Goal: Contribute content: Add original content to the website for others to see

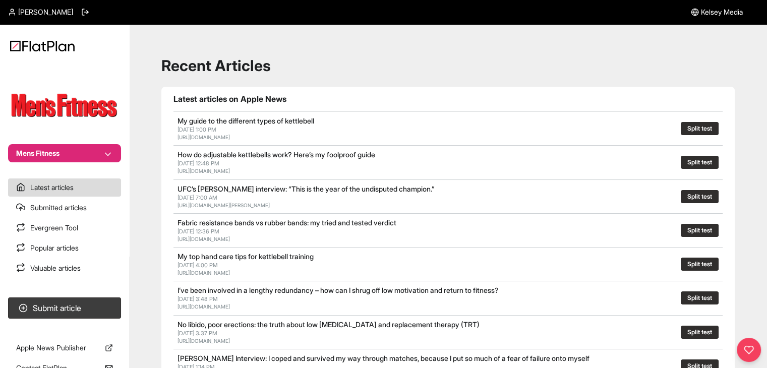
click at [88, 154] on button "Mens Fitness" at bounding box center [64, 153] width 113 height 18
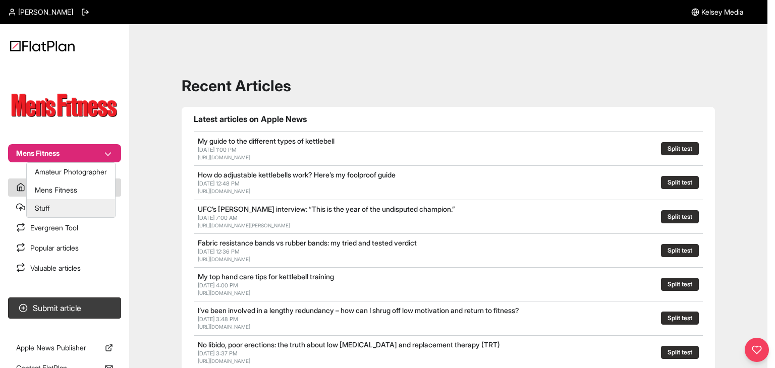
click at [93, 206] on button "Stuff" at bounding box center [71, 208] width 88 height 18
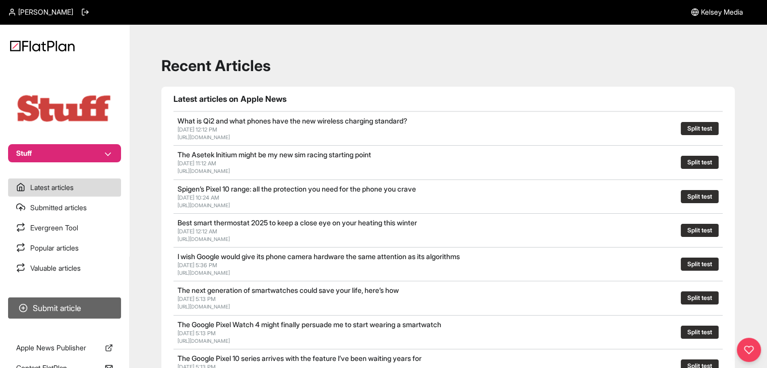
click at [101, 307] on button "Submit article" at bounding box center [64, 308] width 113 height 21
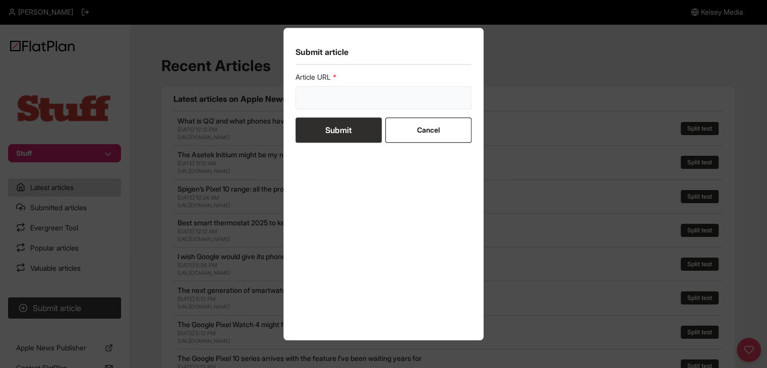
click at [325, 96] on input "url" at bounding box center [383, 97] width 176 height 23
paste input "[URL][DOMAIN_NAME]"
type input "[URL][DOMAIN_NAME]"
drag, startPoint x: 317, startPoint y: 127, endPoint x: 325, endPoint y: 113, distance: 15.4
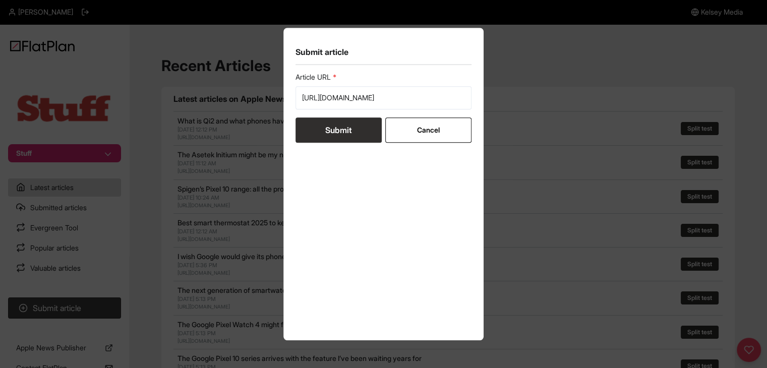
click at [316, 127] on button "Submit" at bounding box center [338, 129] width 86 height 25
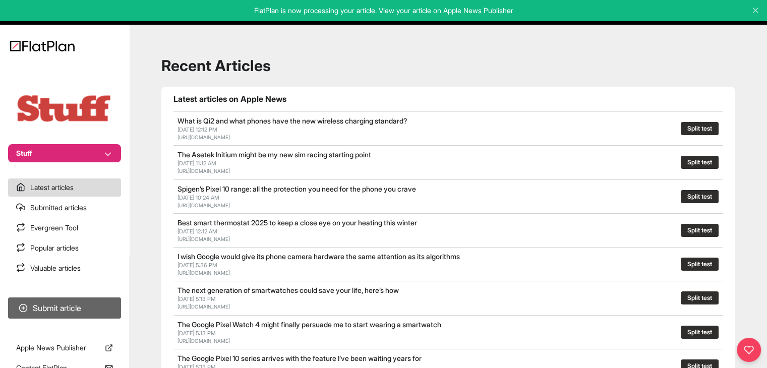
click at [40, 299] on button "Submit article" at bounding box center [64, 308] width 113 height 21
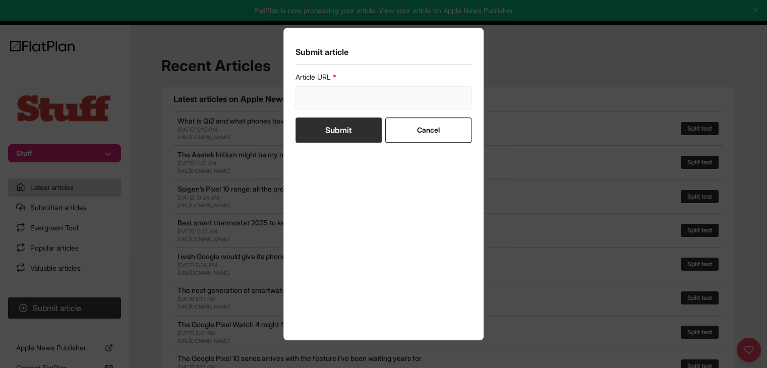
click at [341, 101] on input "url" at bounding box center [383, 97] width 176 height 23
paste input "https://www.stuff.tv/features/best-free-iphone-apps-and-ipad-apps/"
type input "https://www.stuff.tv/features/best-free-iphone-apps-and-ipad-apps/"
click at [331, 136] on button "Submit" at bounding box center [338, 129] width 86 height 25
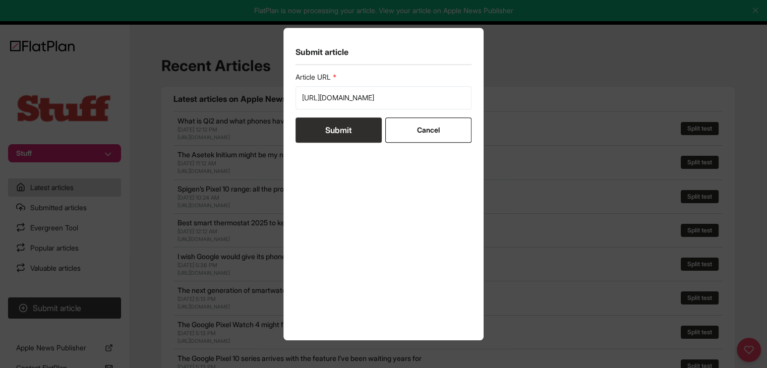
scroll to position [0, 0]
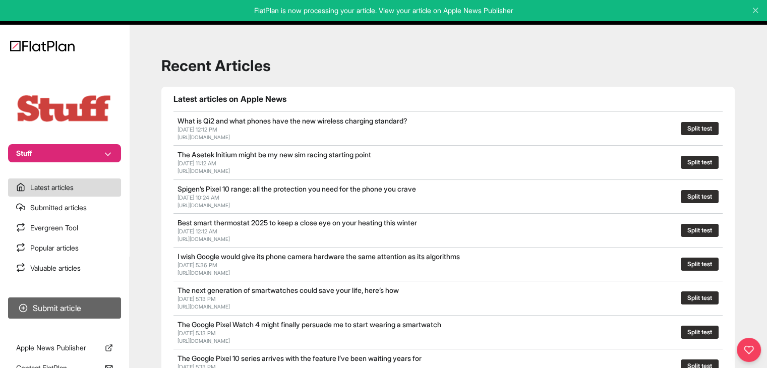
click at [92, 305] on button "Submit article" at bounding box center [64, 308] width 113 height 21
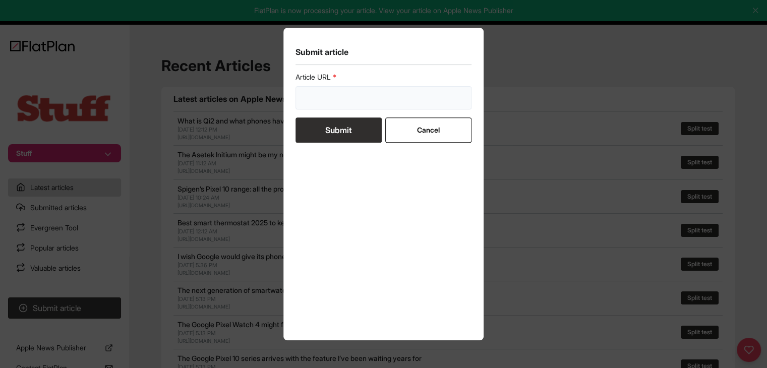
click at [321, 99] on input "url" at bounding box center [383, 97] width 176 height 23
paste input "https://www.stuff.tv/features/what-to-do-if-you-lose-your-phone/"
type input "https://www.stuff.tv/features/what-to-do-if-you-lose-your-phone/"
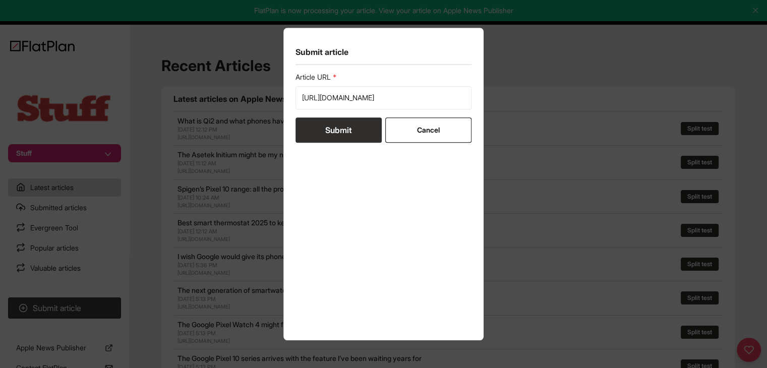
click at [323, 126] on button "Submit" at bounding box center [338, 129] width 86 height 25
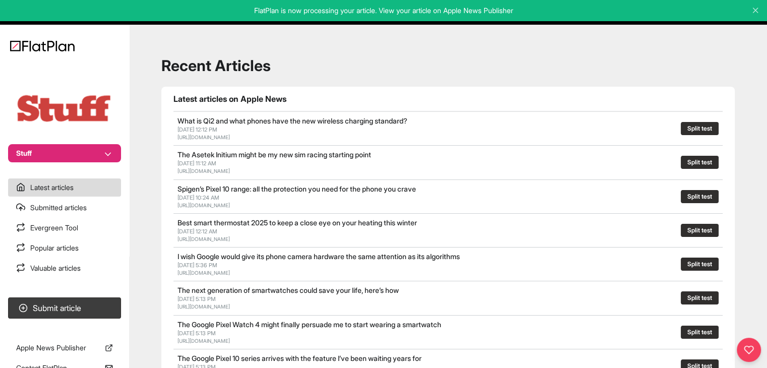
click at [86, 155] on button "Stuff" at bounding box center [64, 153] width 113 height 18
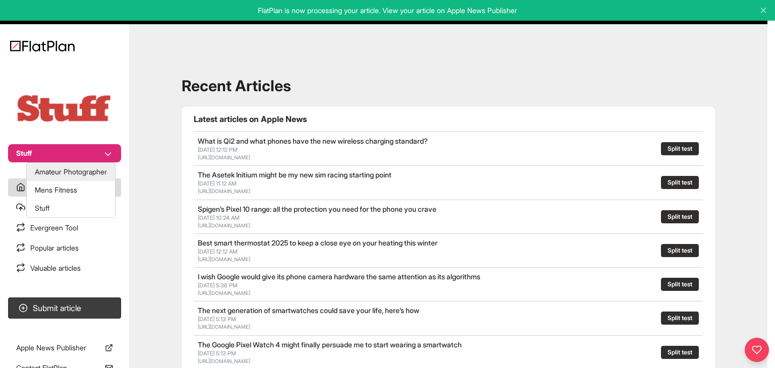
drag, startPoint x: 88, startPoint y: 178, endPoint x: 93, endPoint y: 169, distance: 10.1
click at [87, 176] on button "Amateur Photographer" at bounding box center [71, 172] width 88 height 18
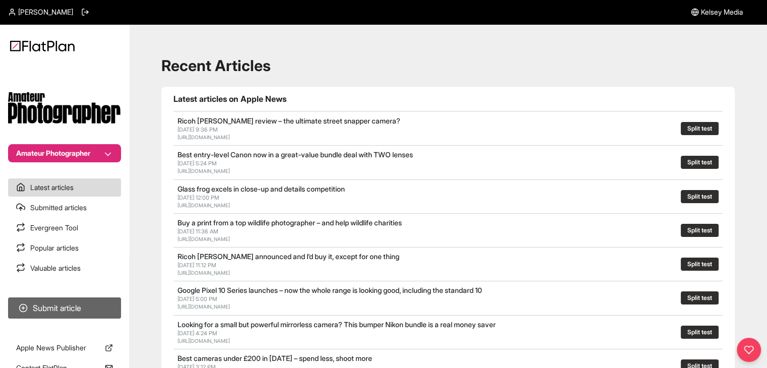
click at [76, 310] on button "Submit article" at bounding box center [64, 308] width 113 height 21
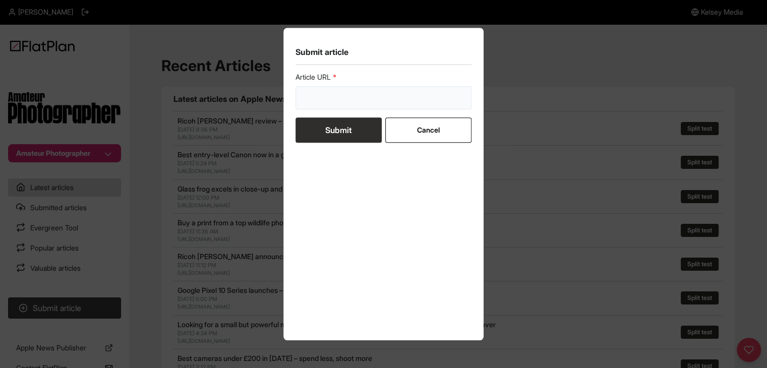
click at [308, 103] on input "url" at bounding box center [383, 97] width 176 height 23
paste input "https://amateurphotographer.com/buying-advice/best-canon-mirrorless-cameras/"
type input "https://amateurphotographer.com/buying-advice/best-canon-mirrorless-cameras/"
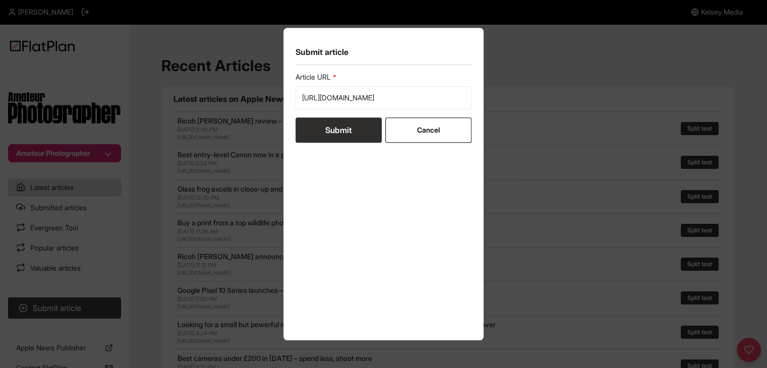
click at [312, 124] on button "Submit" at bounding box center [338, 129] width 86 height 25
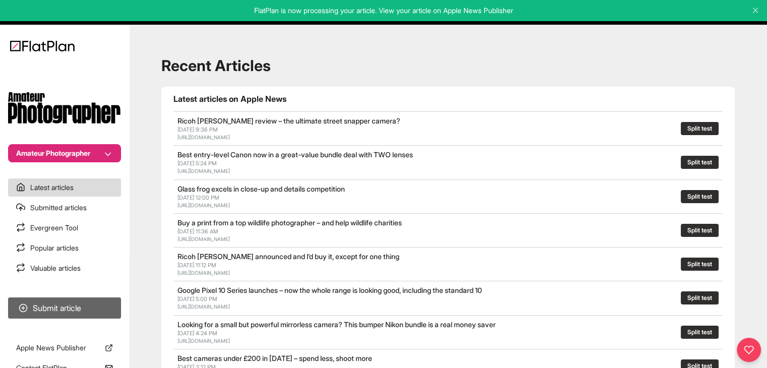
click at [73, 301] on button "Submit article" at bounding box center [64, 308] width 113 height 21
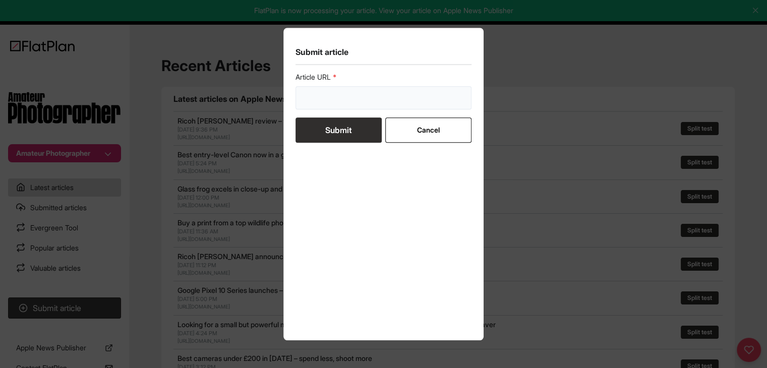
click at [326, 107] on input "url" at bounding box center [383, 97] width 176 height 23
paste input "https://amateurphotographer.com/latest/photo-news/save-up-to-400-with-om-system…"
type input "https://amateurphotographer.com/latest/photo-news/save-up-to-400-with-om-system…"
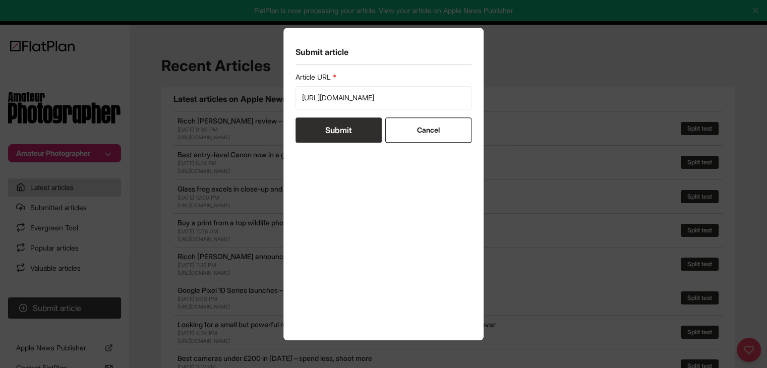
click at [328, 130] on button "Submit" at bounding box center [338, 129] width 86 height 25
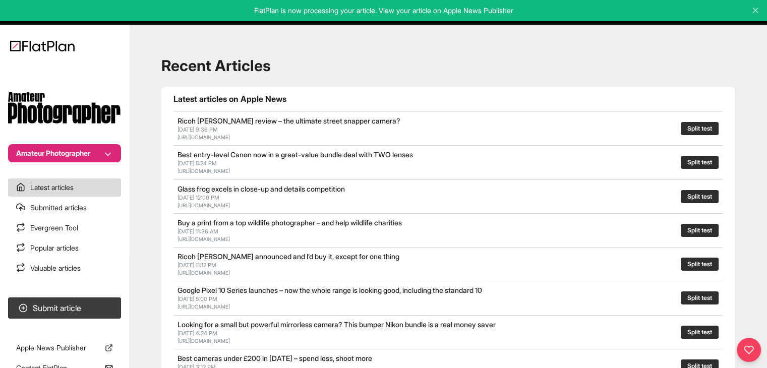
click at [110, 154] on button "Amateur Photographer" at bounding box center [64, 153] width 113 height 18
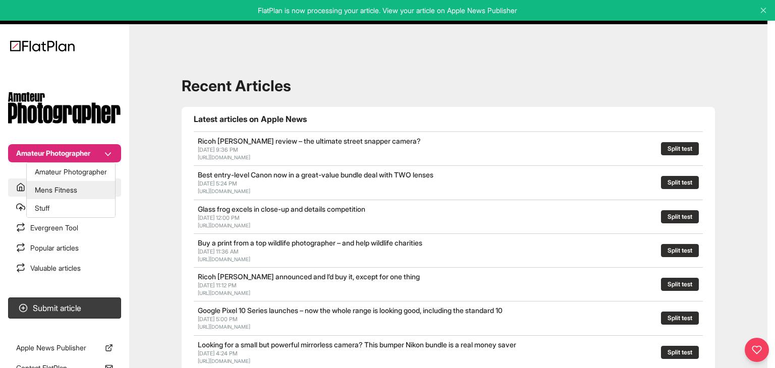
click at [97, 191] on button "Mens Fitness" at bounding box center [71, 190] width 88 height 18
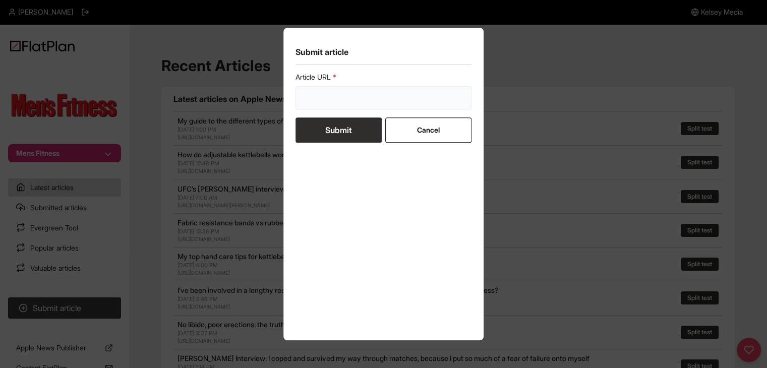
click at [387, 100] on input "url" at bounding box center [383, 97] width 176 height 23
paste input "https://mensfitness.co.uk/features/how-does-compression-clothing-work/"
type input "https://mensfitness.co.uk/features/how-does-compression-clothing-work/"
click at [352, 133] on button "Submit" at bounding box center [338, 129] width 86 height 25
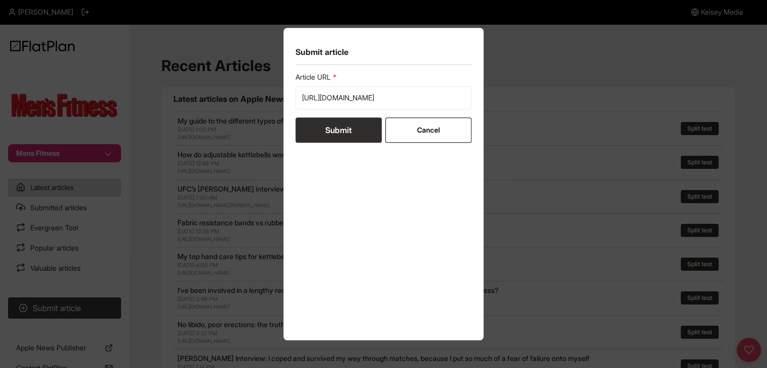
scroll to position [0, 0]
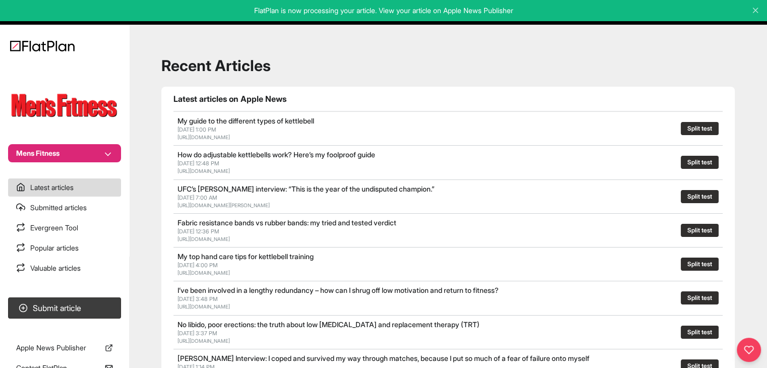
click at [104, 295] on section "Submit article" at bounding box center [64, 307] width 129 height 29
click at [91, 314] on button "Submit article" at bounding box center [64, 308] width 113 height 21
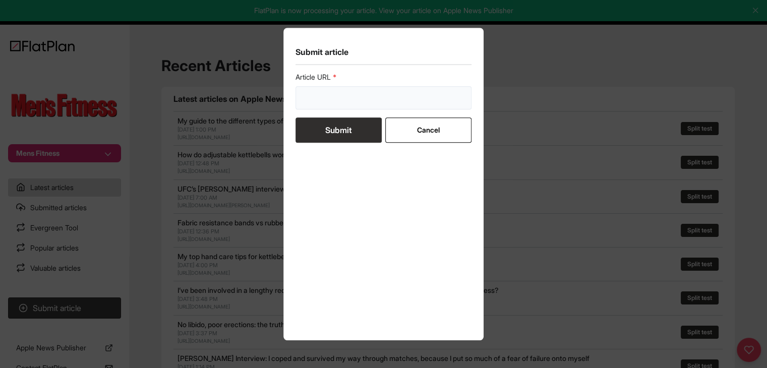
drag, startPoint x: 334, startPoint y: 94, endPoint x: 333, endPoint y: 107, distance: 13.7
click at [334, 94] on input "url" at bounding box center [383, 97] width 176 height 23
paste input "https://mensfitness.co.uk/features/how-do-e-bikes-work/"
type input "https://mensfitness.co.uk/features/how-do-e-bikes-work/"
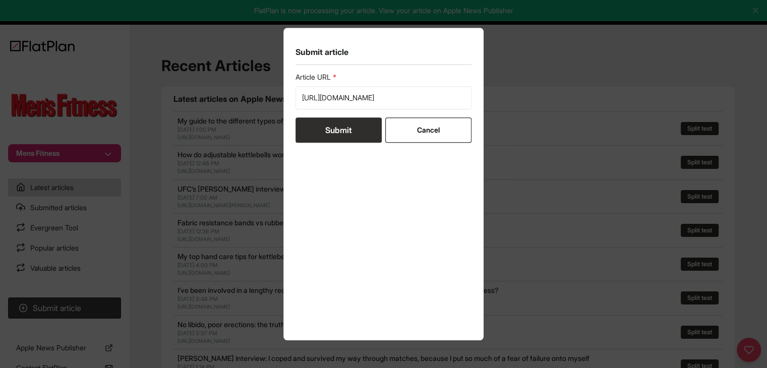
click at [333, 126] on button "Submit" at bounding box center [338, 129] width 86 height 25
